Goal: Task Accomplishment & Management: Use online tool/utility

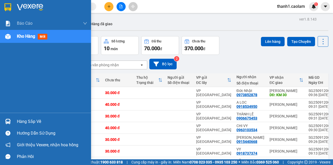
click at [4, 7] on div at bounding box center [7, 7] width 9 height 9
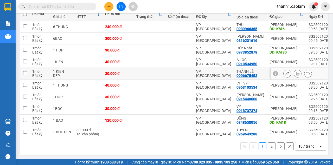
scroll to position [51, 0]
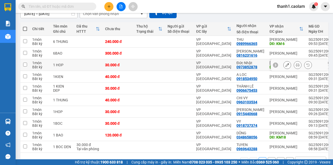
click at [24, 65] on input "checkbox" at bounding box center [25, 65] width 4 height 4
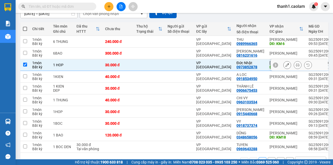
click at [24, 65] on input "checkbox" at bounding box center [25, 65] width 4 height 4
checkbox input "false"
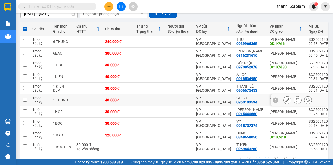
scroll to position [69, 0]
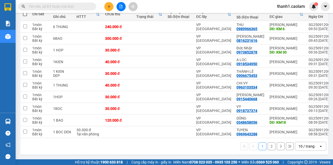
click at [269, 149] on button "2" at bounding box center [272, 147] width 8 height 8
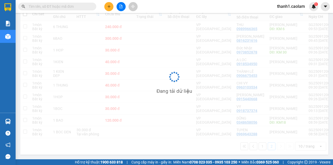
scroll to position [24, 0]
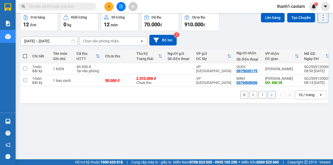
click at [263, 97] on button "1" at bounding box center [263, 95] width 8 height 8
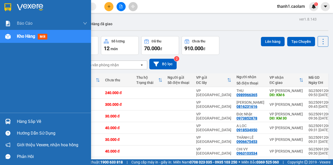
click at [8, 4] on img at bounding box center [7, 7] width 7 height 8
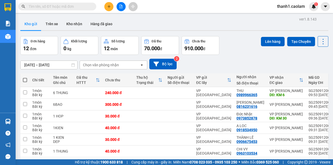
click at [26, 80] on span at bounding box center [25, 80] width 4 height 4
click at [25, 78] on input "checkbox" at bounding box center [25, 78] width 0 height 0
checkbox input "true"
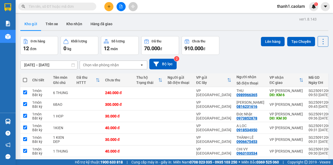
checkbox input "true"
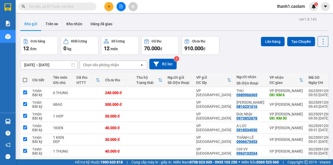
checkbox input "true"
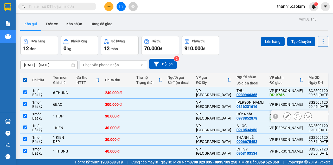
click at [26, 118] on td at bounding box center [24, 117] width 9 height 12
checkbox input "false"
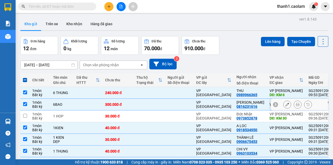
scroll to position [52, 0]
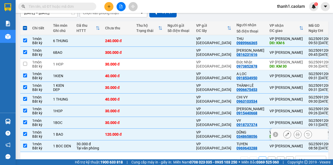
click at [27, 134] on td at bounding box center [24, 135] width 9 height 12
checkbox input "false"
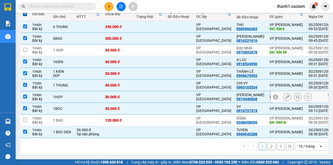
scroll to position [0, 0]
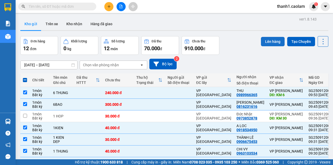
click at [266, 38] on button "Lên hàng" at bounding box center [273, 41] width 24 height 9
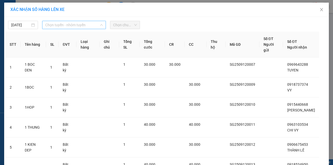
click at [53, 27] on span "Chọn tuyến - nhóm tuyến" at bounding box center [74, 25] width 58 height 8
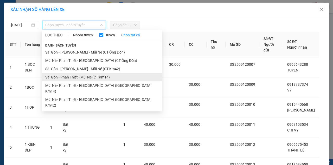
click at [107, 79] on li "Sài Gòn - Phan Thiết - Mũi Né (CT Km14)" at bounding box center [102, 77] width 120 height 8
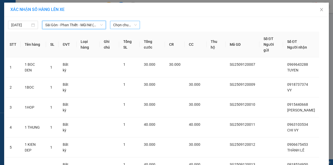
click at [121, 27] on span "Chọn chuyến" at bounding box center [125, 25] width 24 height 8
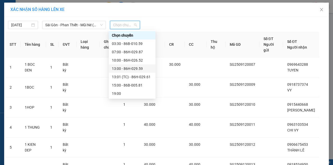
click at [132, 63] on div "10:00 - 86H-026.52" at bounding box center [132, 61] width 41 height 6
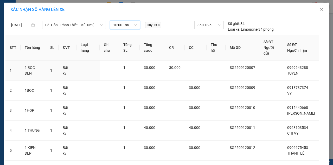
scroll to position [87, 0]
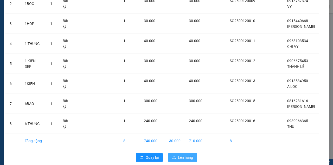
click at [187, 155] on span "Lên hàng" at bounding box center [185, 158] width 15 height 6
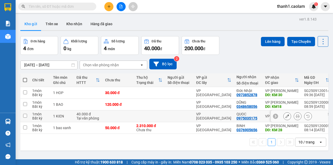
drag, startPoint x: 21, startPoint y: 116, endPoint x: 24, endPoint y: 118, distance: 3.8
click at [24, 118] on td at bounding box center [24, 117] width 9 height 12
checkbox input "true"
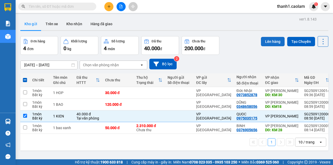
click at [268, 40] on button "Lên hàng" at bounding box center [273, 41] width 24 height 9
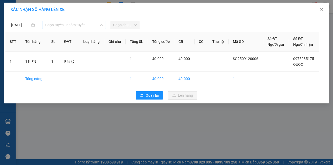
click at [61, 25] on span "Chọn tuyến - nhóm tuyến" at bounding box center [74, 25] width 58 height 8
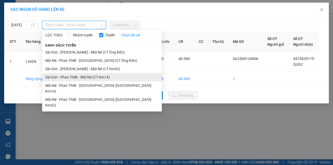
click at [104, 76] on li "Sài Gòn - Phan Thiết - Mũi Né (CT Km14)" at bounding box center [102, 77] width 120 height 8
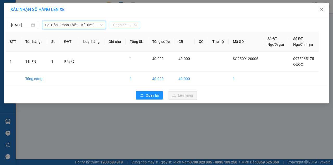
click at [127, 25] on span "Chọn chuyến" at bounding box center [125, 25] width 24 height 8
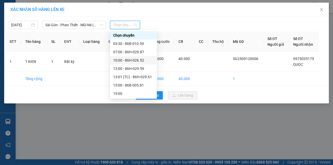
click at [130, 61] on div "10:00 - 86H-026.52" at bounding box center [133, 61] width 41 height 6
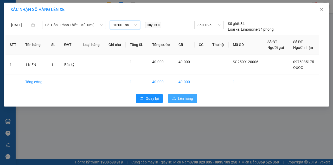
click at [189, 100] on span "Lên hàng" at bounding box center [185, 99] width 15 height 6
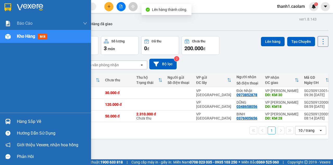
click at [12, 13] on div at bounding box center [45, 8] width 91 height 17
